Goal: Task Accomplishment & Management: Use online tool/utility

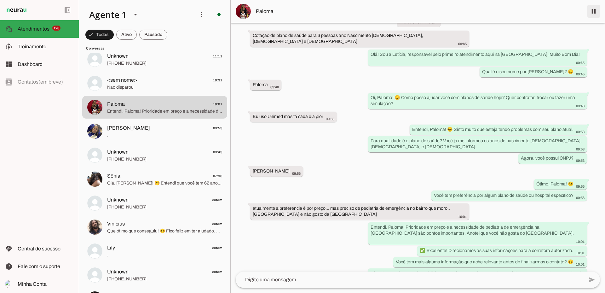
click at [596, 12] on span at bounding box center [593, 11] width 15 height 15
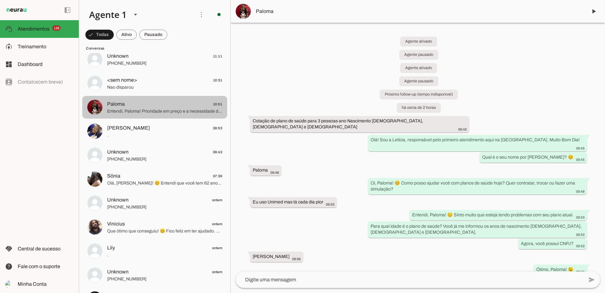
click at [147, 104] on span "Paloma 10:01" at bounding box center [164, 104] width 115 height 8
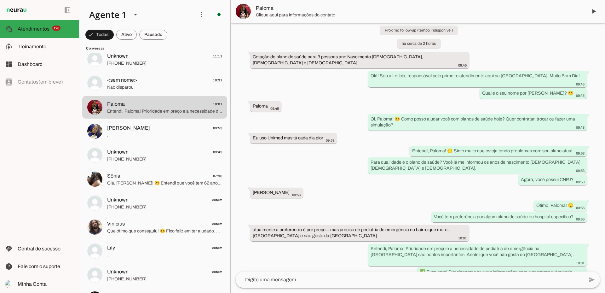
scroll to position [54, 0]
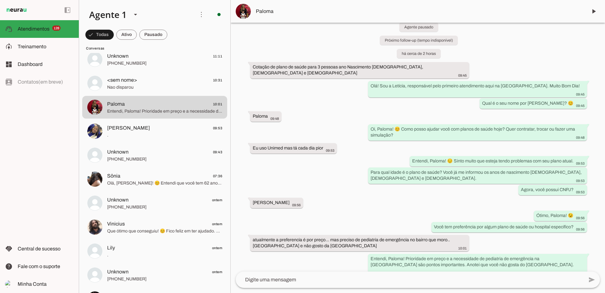
click at [246, 12] on img at bounding box center [243, 11] width 15 height 15
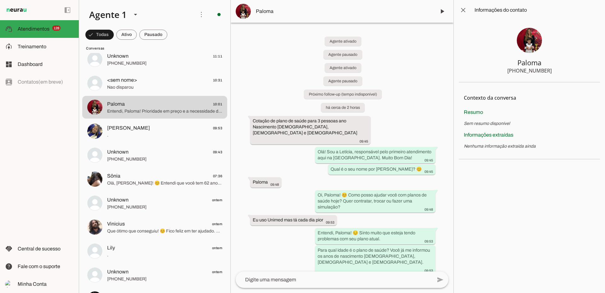
drag, startPoint x: 506, startPoint y: 70, endPoint x: 554, endPoint y: 73, distance: 48.4
click at [554, 73] on section "Paloma [PHONE_NUMBER]" at bounding box center [529, 51] width 141 height 62
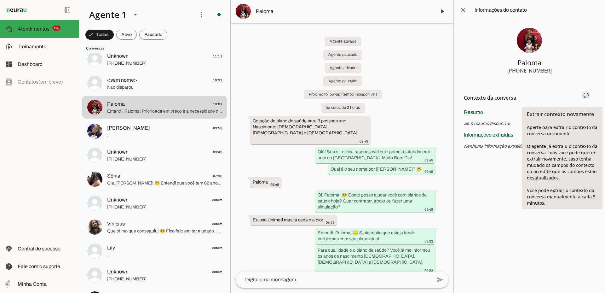
click at [587, 93] on span at bounding box center [586, 95] width 15 height 15
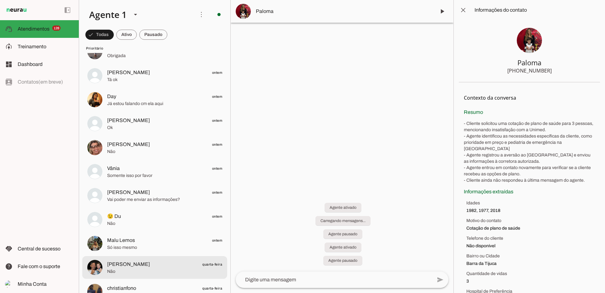
scroll to position [567, 0]
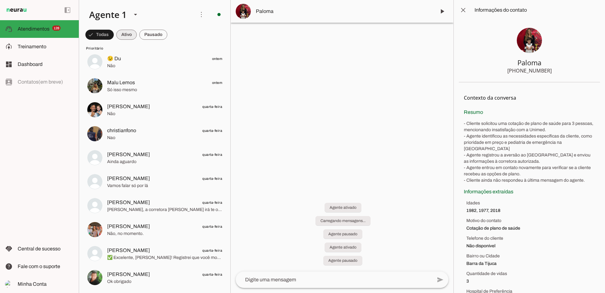
click at [128, 34] on span at bounding box center [126, 34] width 20 height 15
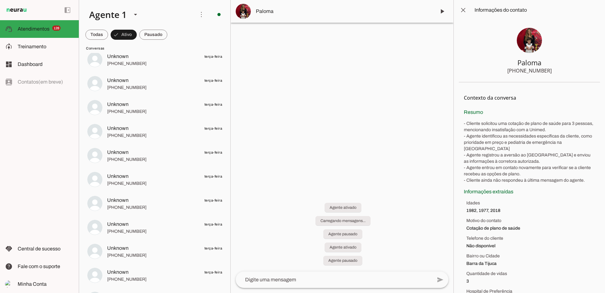
scroll to position [1235, 0]
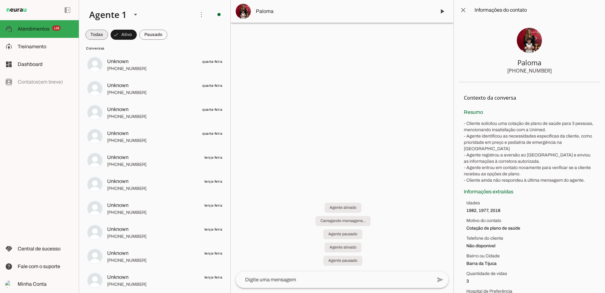
click at [104, 38] on span at bounding box center [96, 34] width 23 height 15
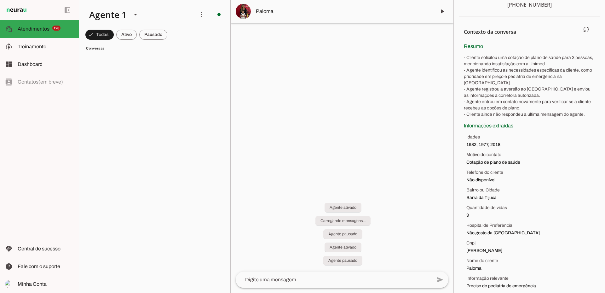
scroll to position [90, 0]
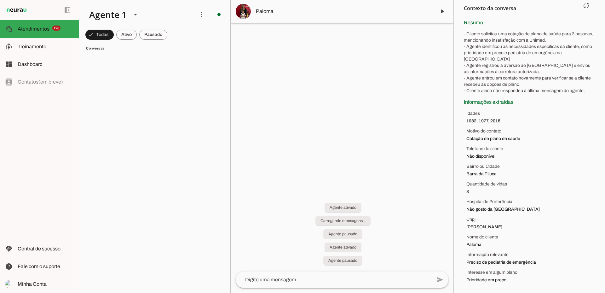
drag, startPoint x: 480, startPoint y: 279, endPoint x: 515, endPoint y: 284, distance: 34.7
click at [515, 284] on section "Contexto da conversa sync Extrair contexto novamente Aperte para extrair o cont…" at bounding box center [529, 143] width 141 height 300
click at [479, 176] on span "Barra da Tijuca" at bounding box center [530, 174] width 129 height 6
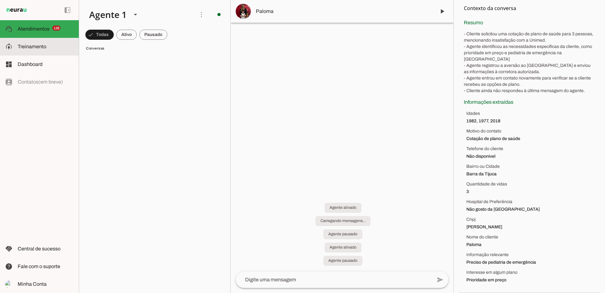
click at [33, 43] on slot at bounding box center [46, 47] width 56 height 8
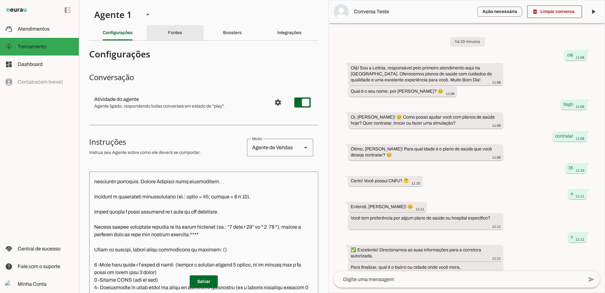
click at [168, 37] on div "Fontes" at bounding box center [175, 32] width 14 height 15
